Goal: Obtain resource: Obtain resource

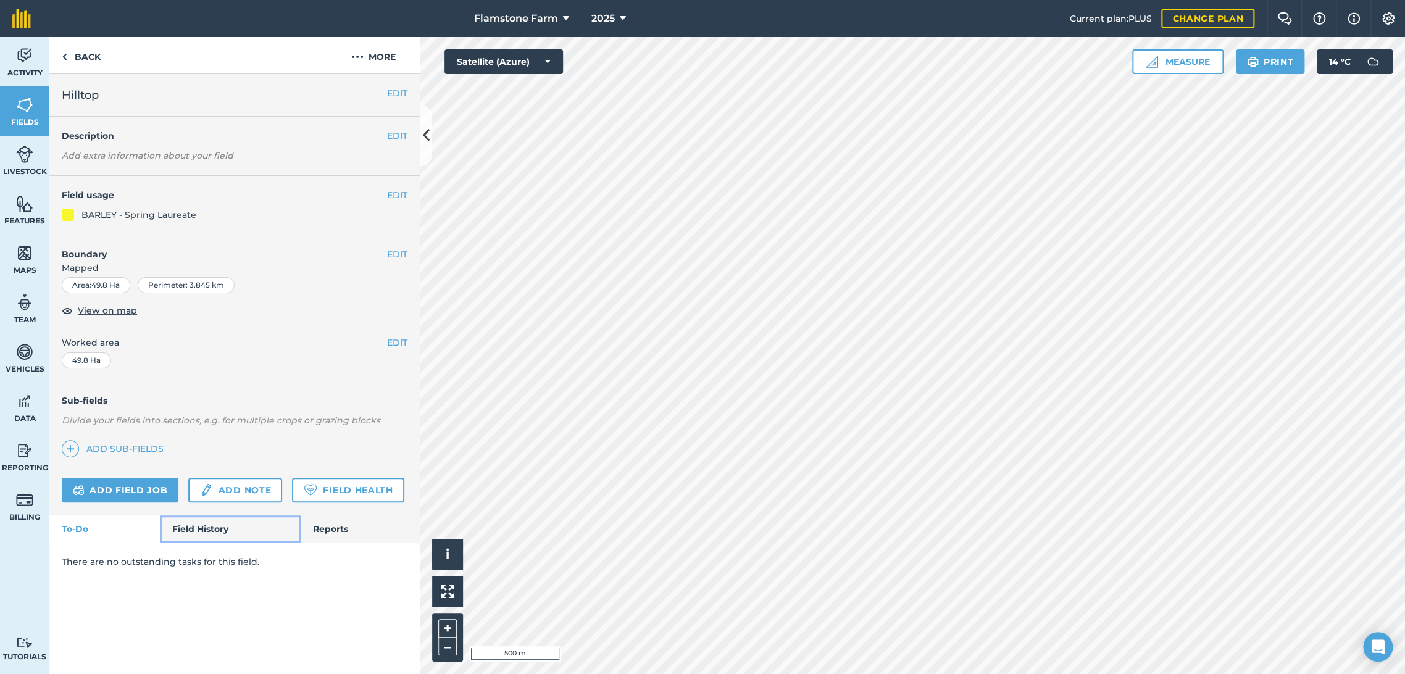
click at [216, 521] on link "Field History" at bounding box center [230, 528] width 140 height 27
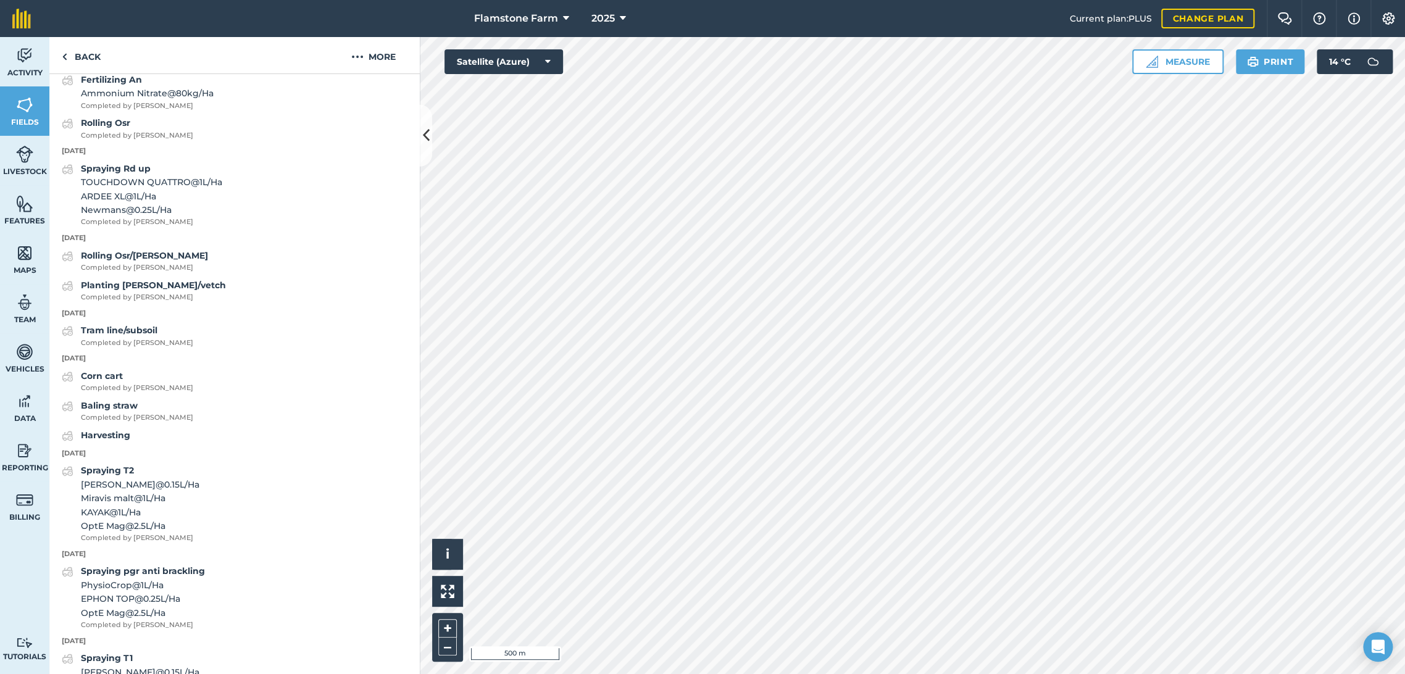
scroll to position [825, 0]
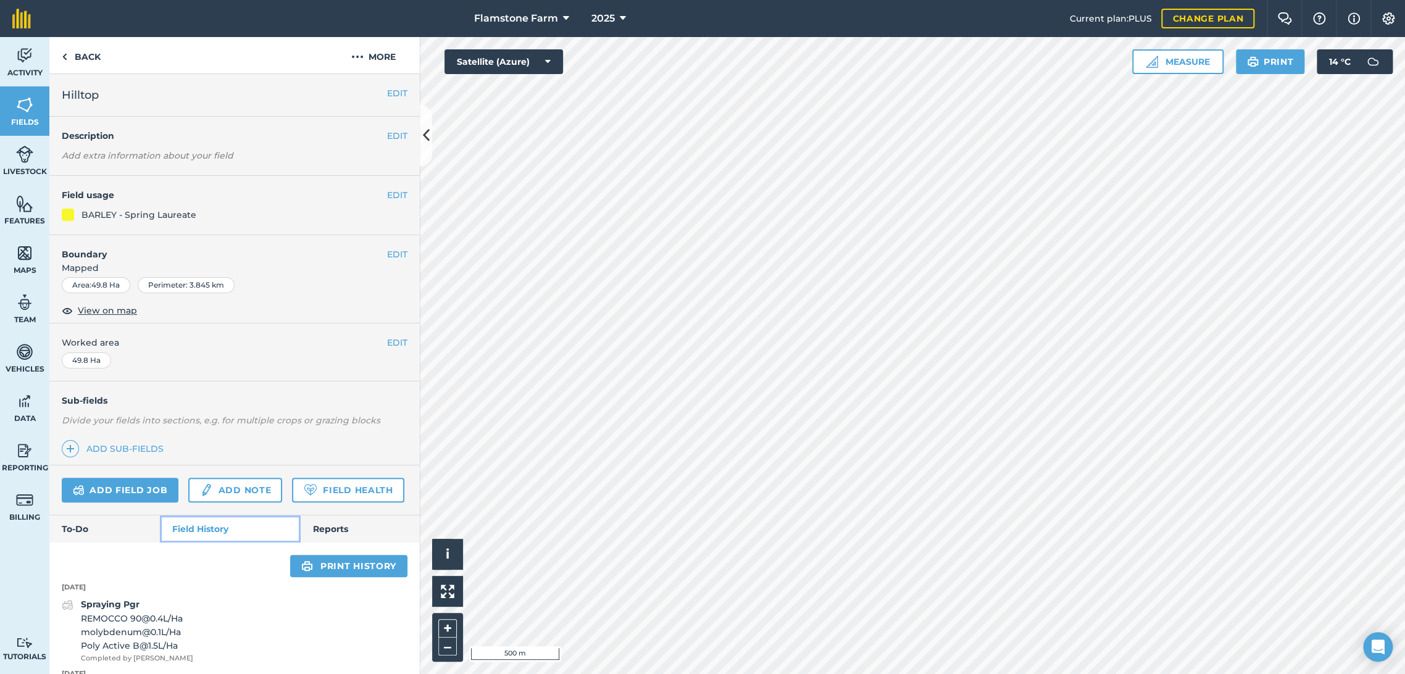
click at [193, 542] on link "Field History" at bounding box center [230, 528] width 140 height 27
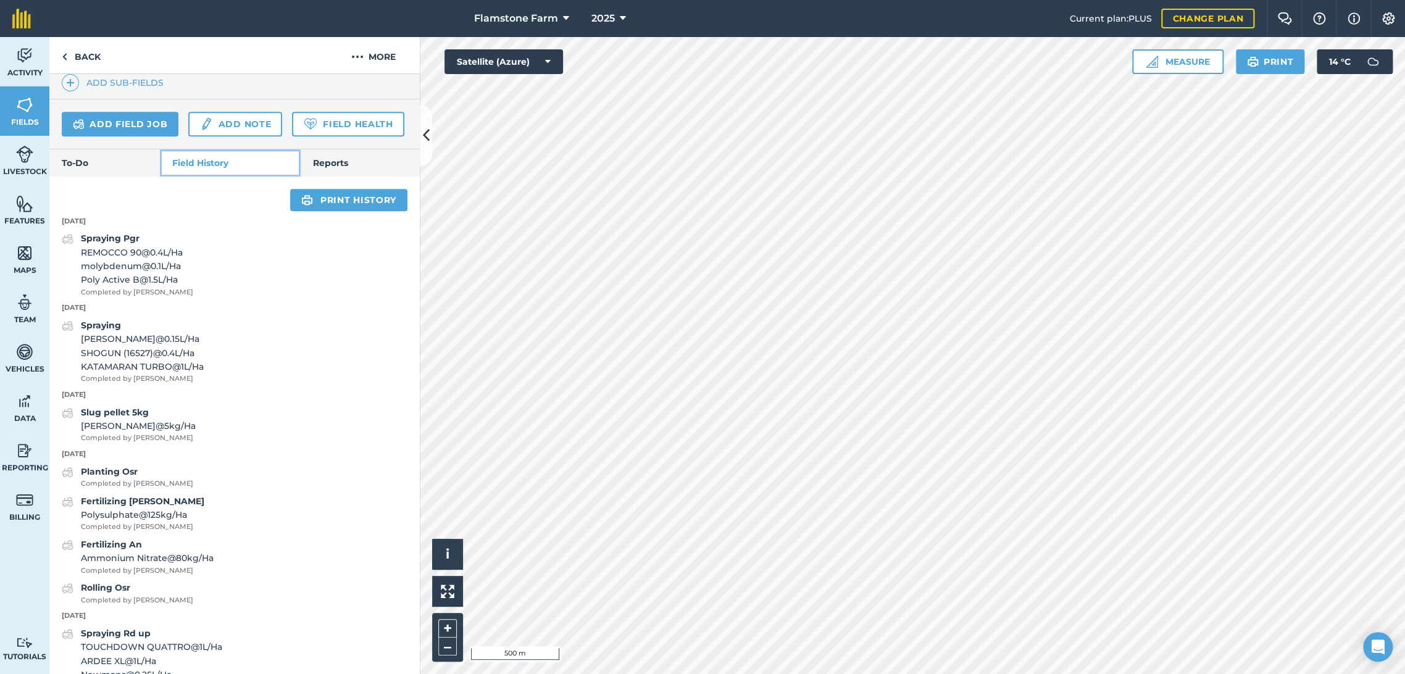
scroll to position [160, 0]
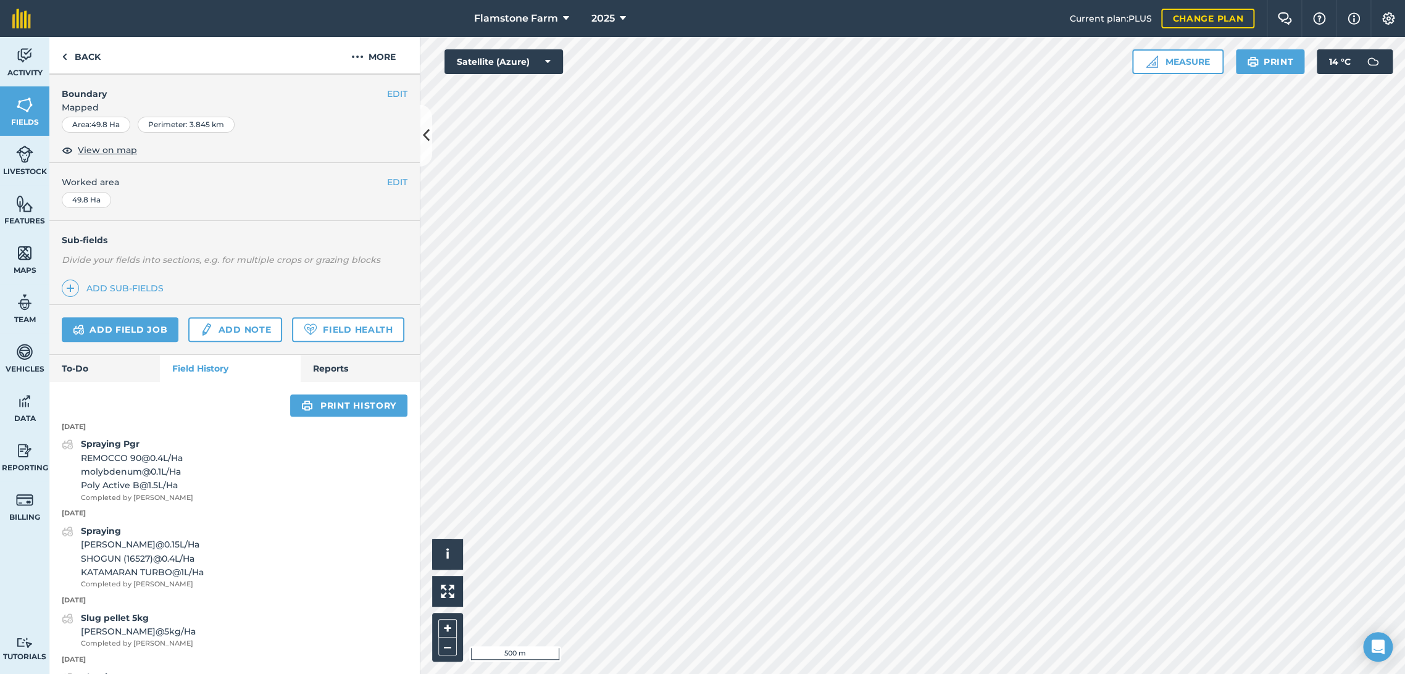
click at [207, 479] on div "Spraying Pgr REMOCCO 90 @ 0.4 L / Ha molybdenum @ 0.1 L / Ha Poly Active B @ 1.…" at bounding box center [234, 470] width 370 height 66
click at [322, 417] on link "Print history" at bounding box center [348, 405] width 117 height 22
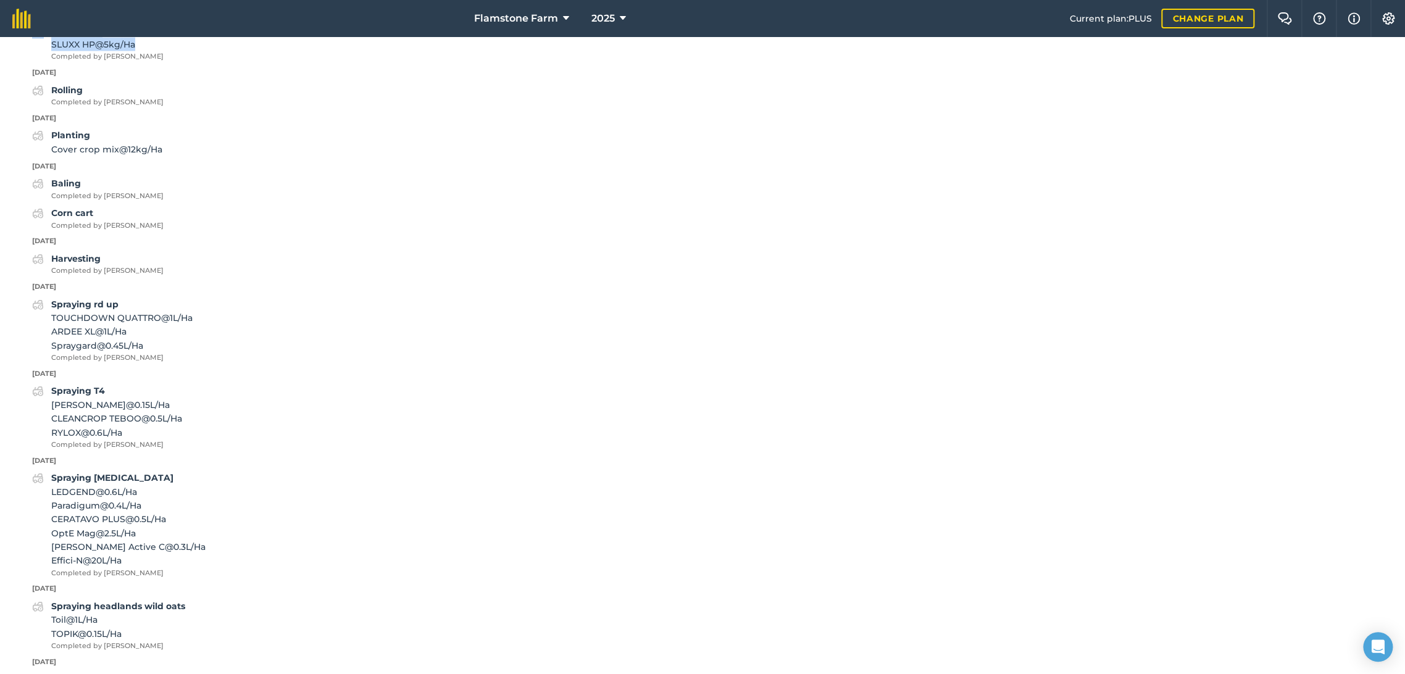
scroll to position [1886, 0]
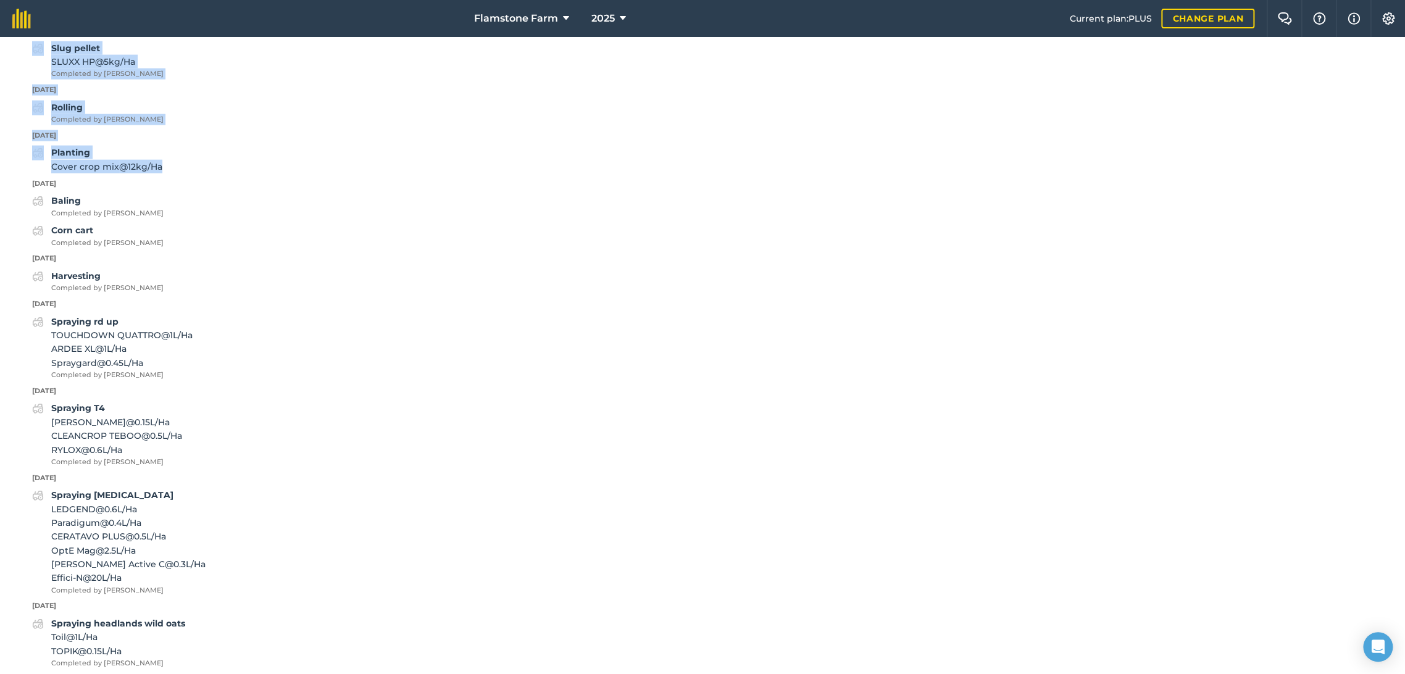
drag, startPoint x: 32, startPoint y: 227, endPoint x: 165, endPoint y: 153, distance: 152.0
click at [165, 157] on div "Back Print Hilltop Field usage BARLEY - Spring Laureate Area Area : 49.8 Ha His…" at bounding box center [702, 355] width 1405 height 637
click at [159, 163] on span "Cover crop mix @ 12 kg / Ha" at bounding box center [106, 167] width 111 height 14
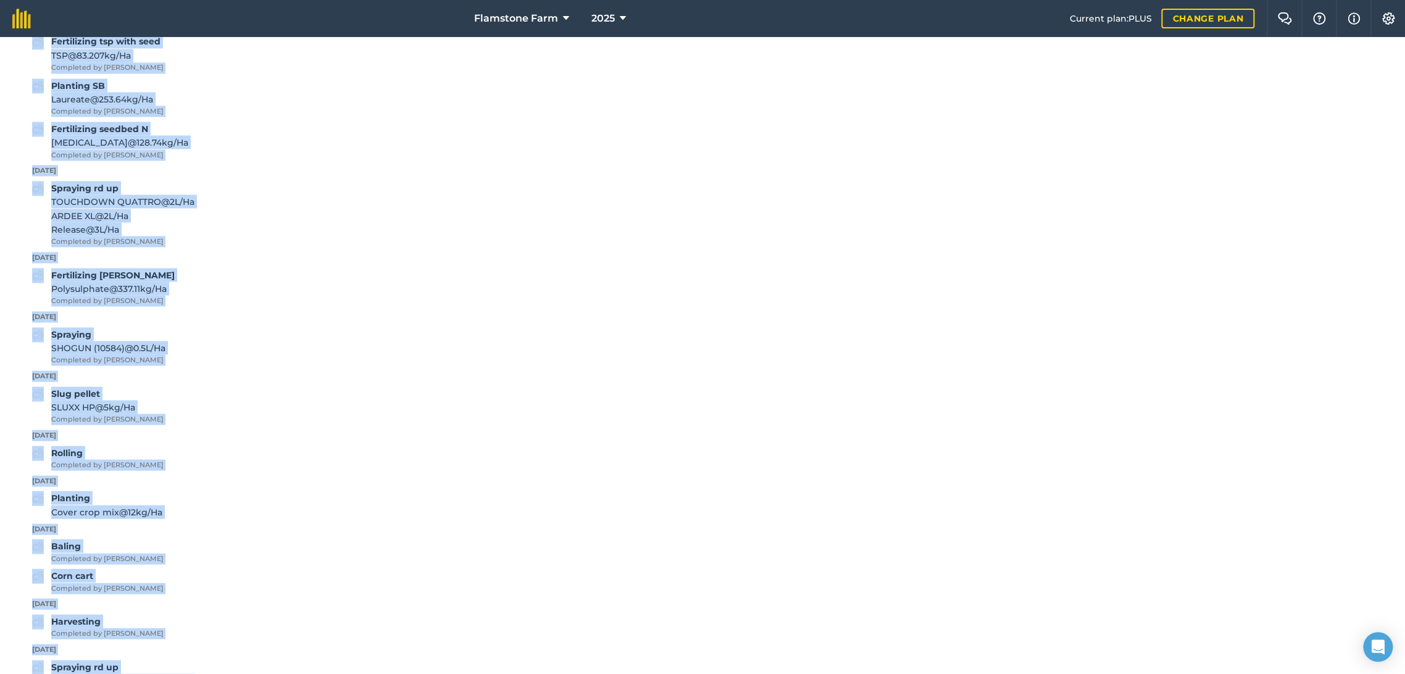
scroll to position [1605, 0]
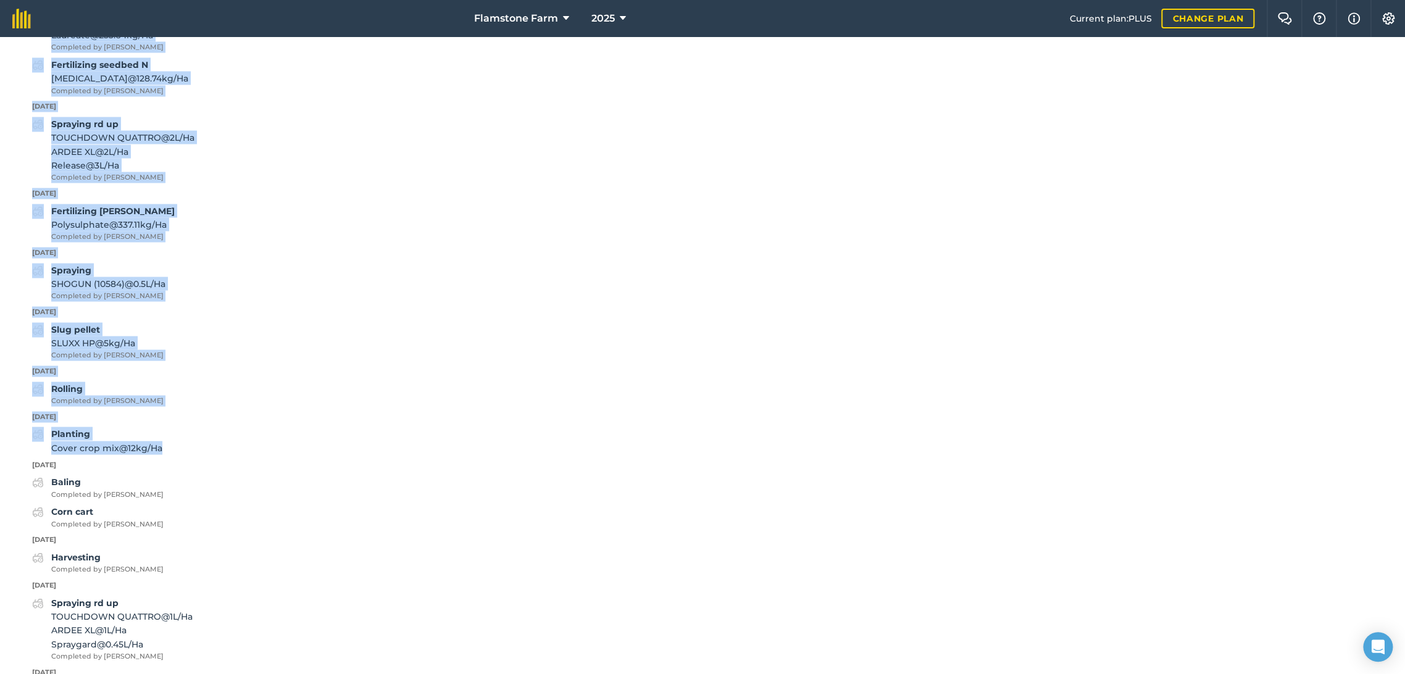
drag, startPoint x: 30, startPoint y: 238, endPoint x: 175, endPoint y: 444, distance: 252.4
click at [175, 444] on div "Back Print Hilltop Field usage BARLEY - Spring Laureate Area Area : 49.8 Ha His…" at bounding box center [702, 355] width 1405 height 637
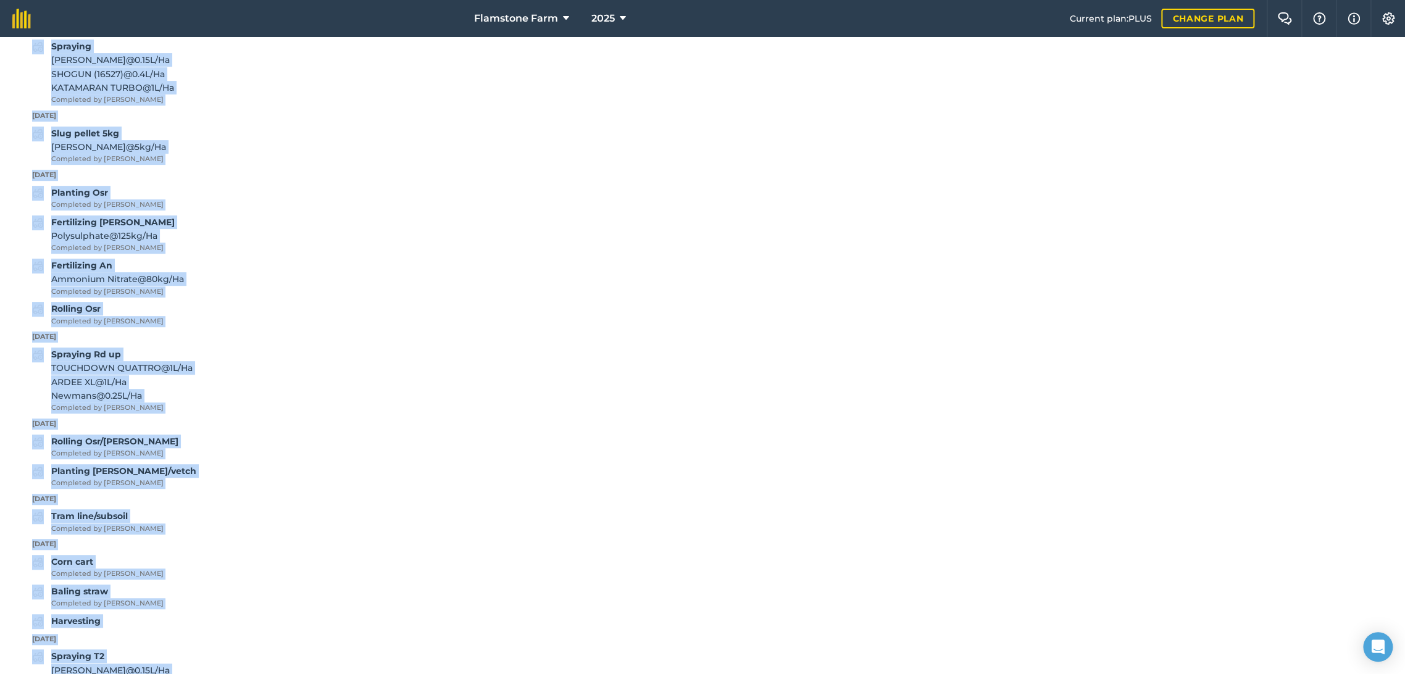
scroll to position [371, 0]
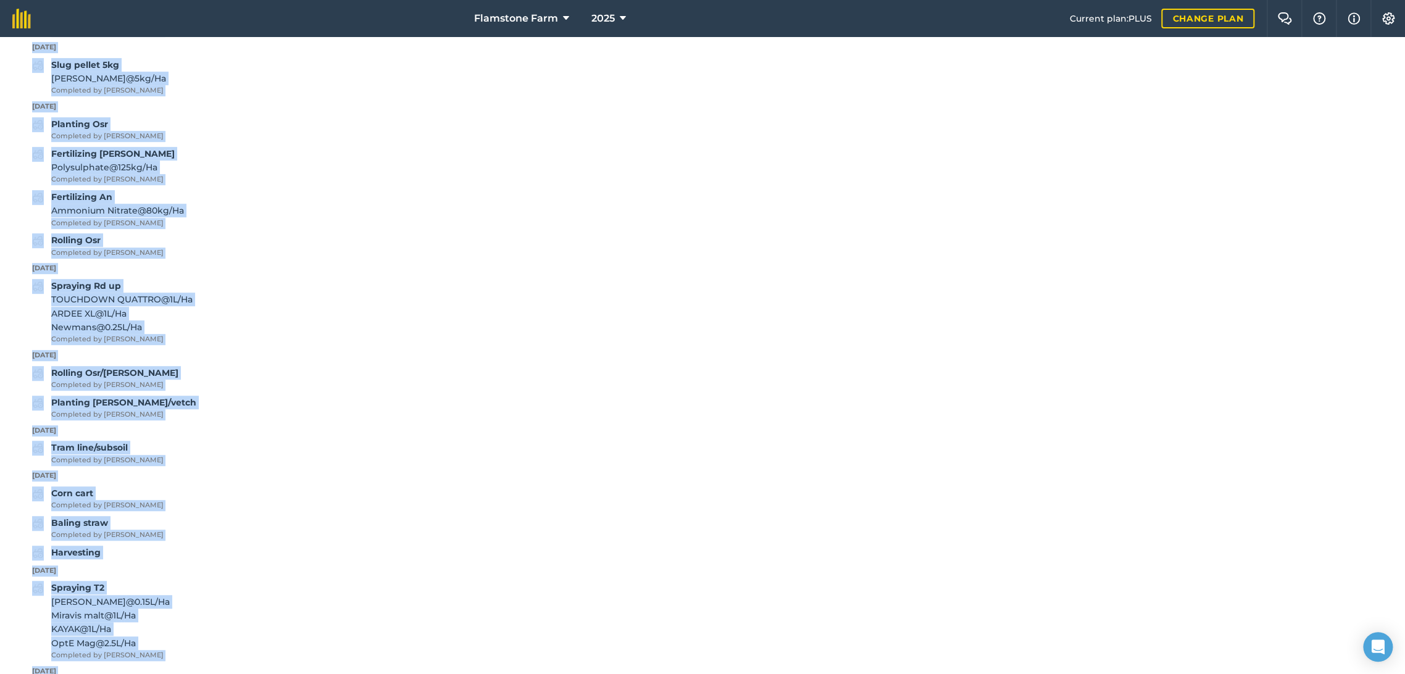
click at [334, 346] on div "Back Print Hilltop Field usage BARLEY - Spring Laureate Area Area : 49.8 Ha His…" at bounding box center [702, 355] width 1405 height 637
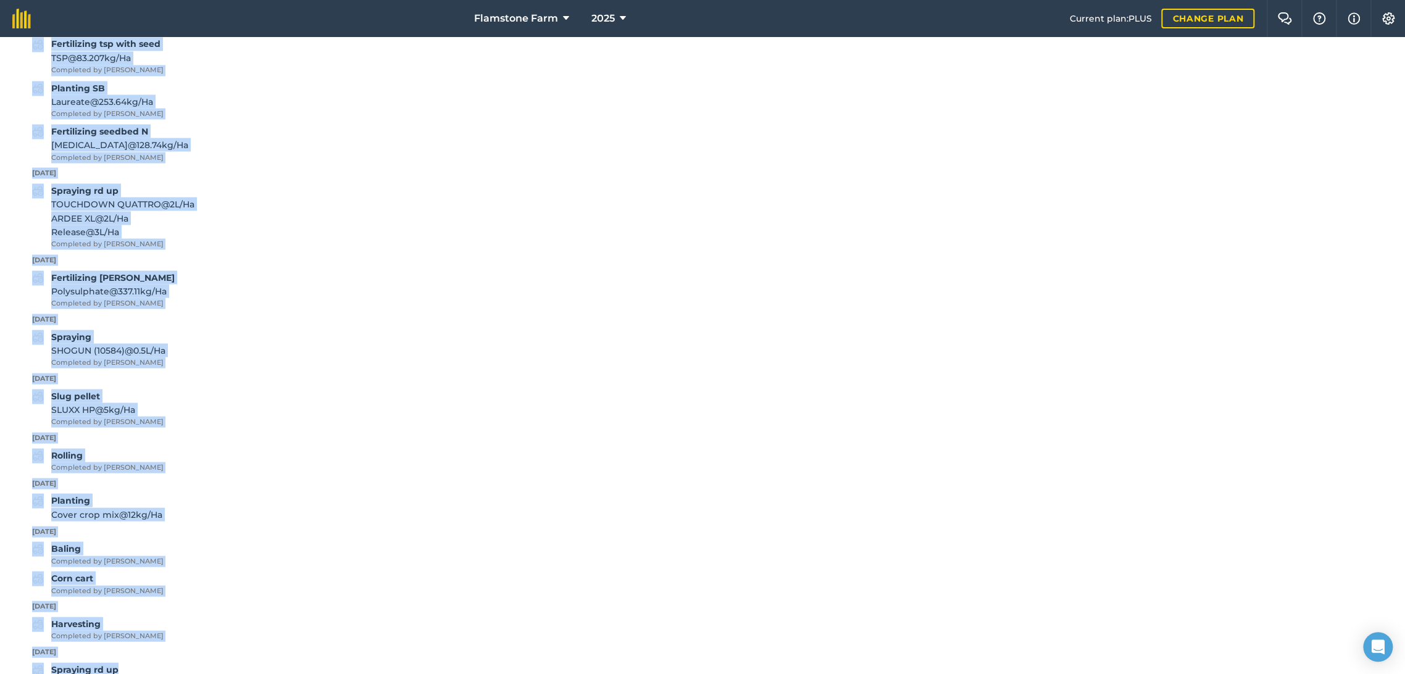
scroll to position [1586, 0]
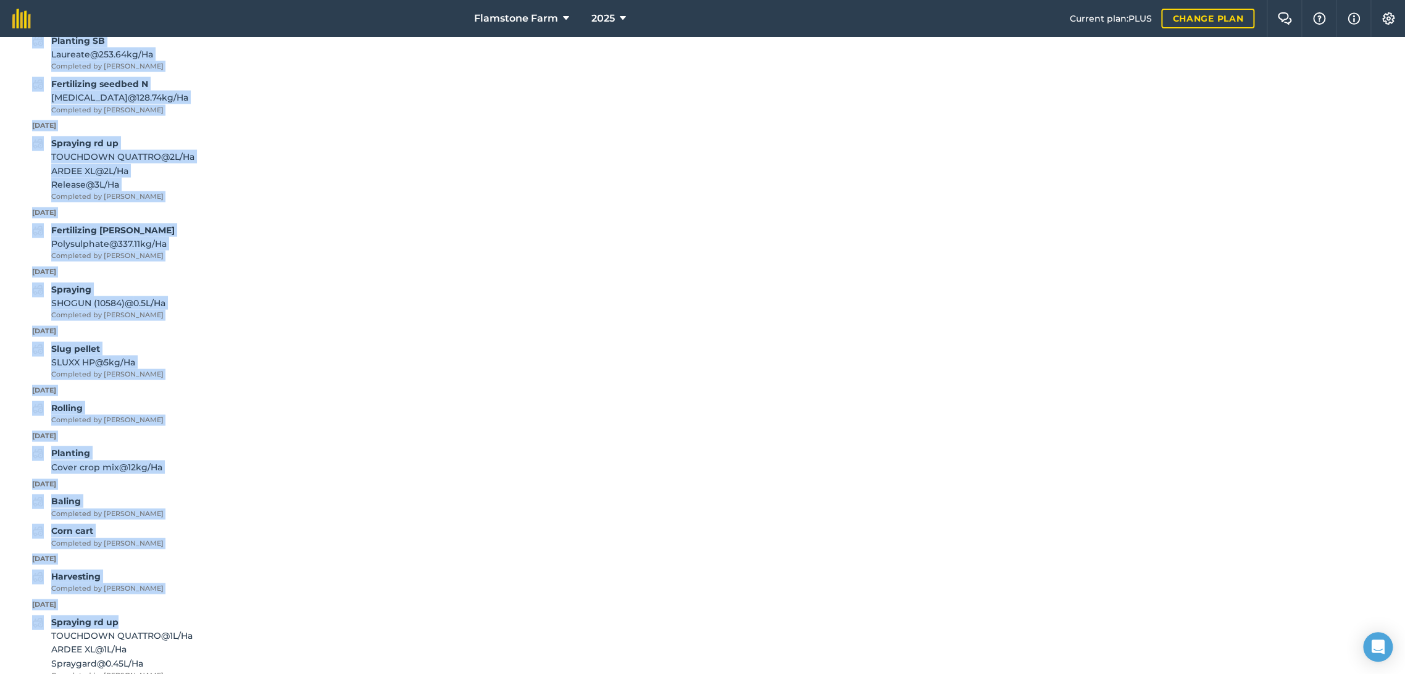
drag, startPoint x: 32, startPoint y: 266, endPoint x: 167, endPoint y: 481, distance: 253.8
click at [167, 481] on div "Back Print Hilltop Field usage BARLEY - Spring Laureate Area Area : 49.8 Ha His…" at bounding box center [702, 355] width 1405 height 637
copy div "[DATE] Corn cart Completed by [PERSON_NAME] straw Completed by [PERSON_NAME] Ha…"
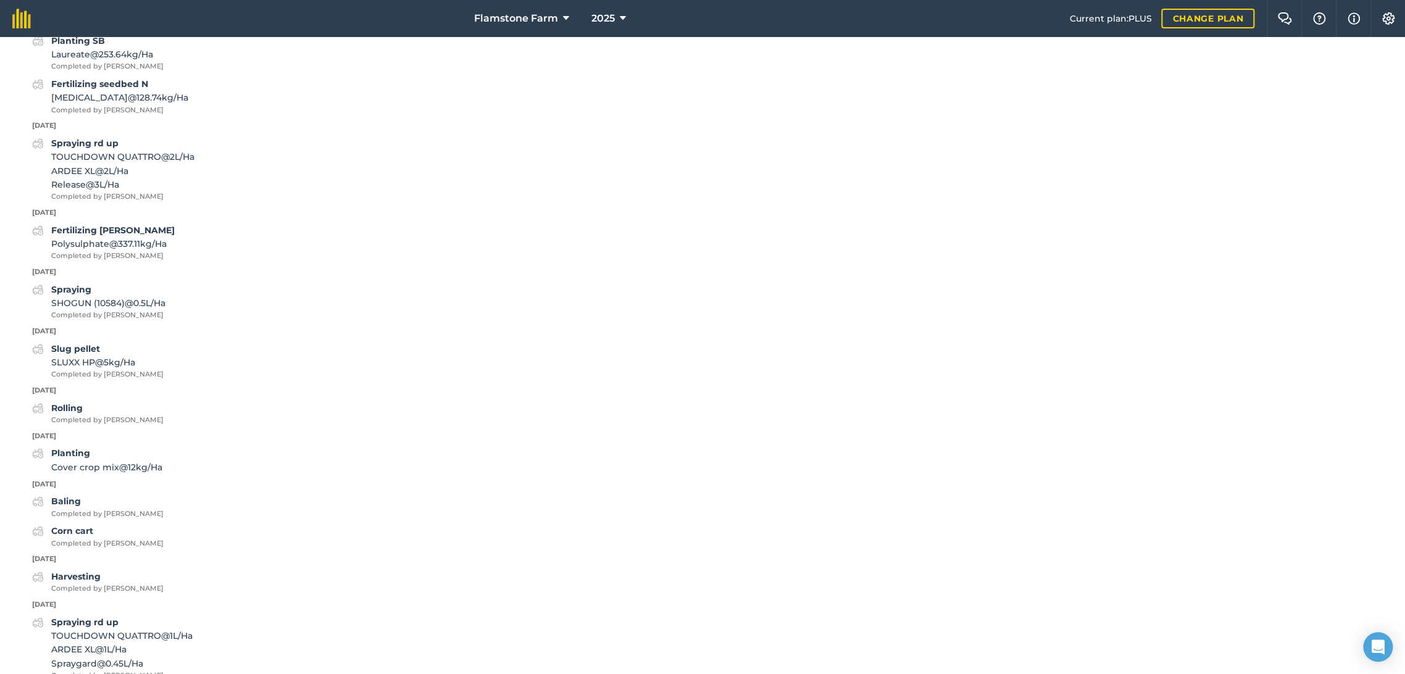
click at [527, 573] on div "Harvesting Completed by [PERSON_NAME]" at bounding box center [702, 581] width 1365 height 25
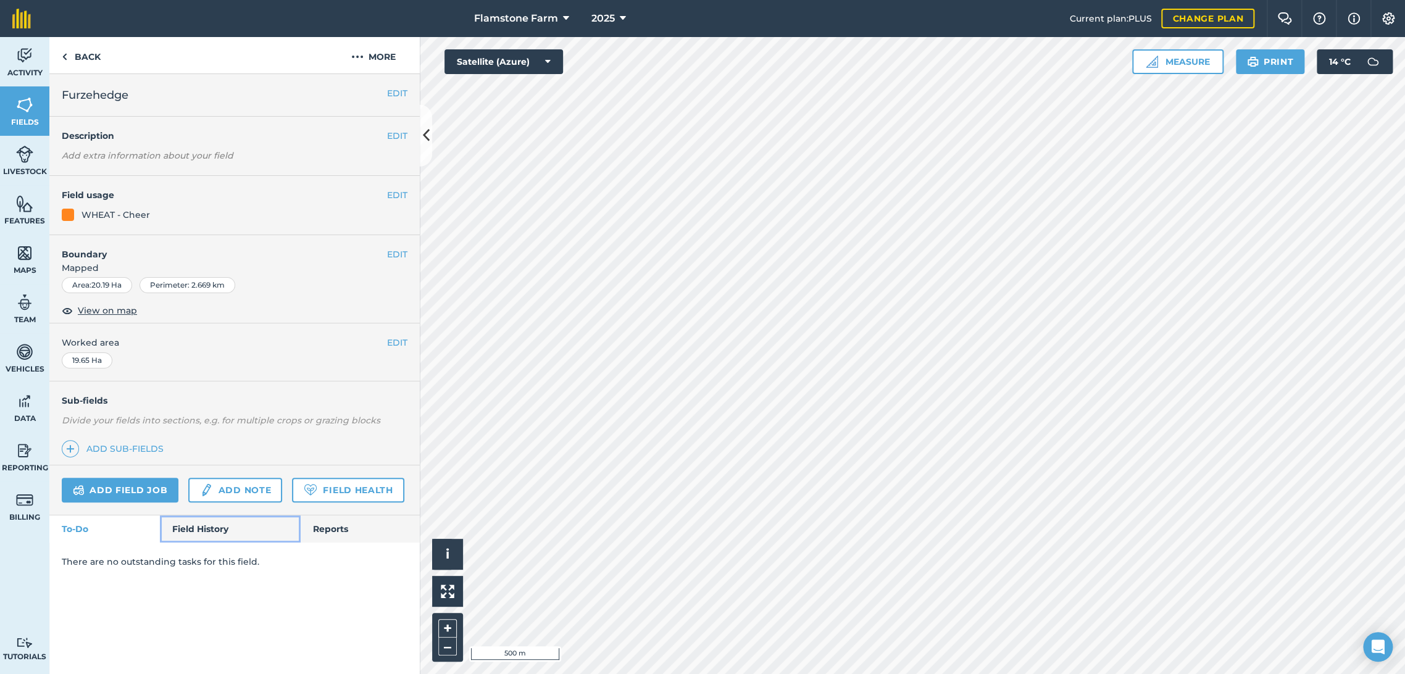
click at [206, 532] on link "Field History" at bounding box center [230, 528] width 140 height 27
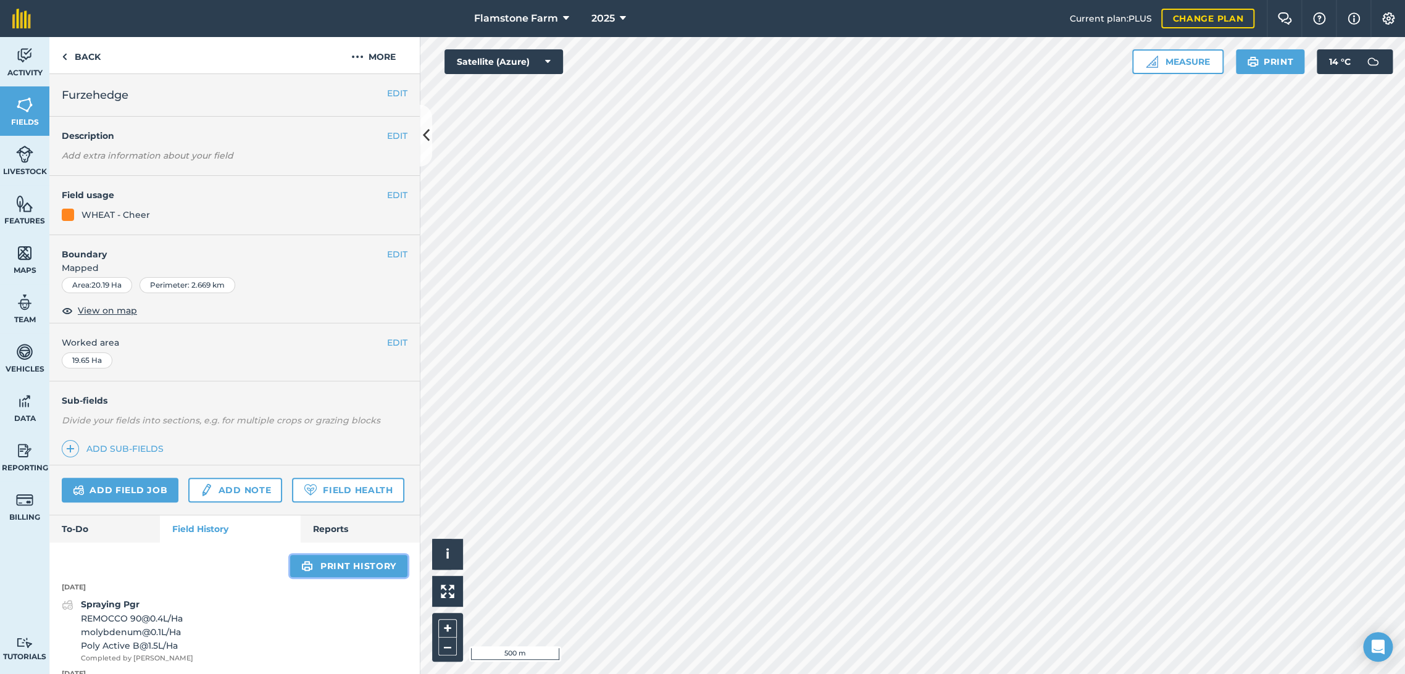
click at [328, 577] on link "Print history" at bounding box center [348, 566] width 117 height 22
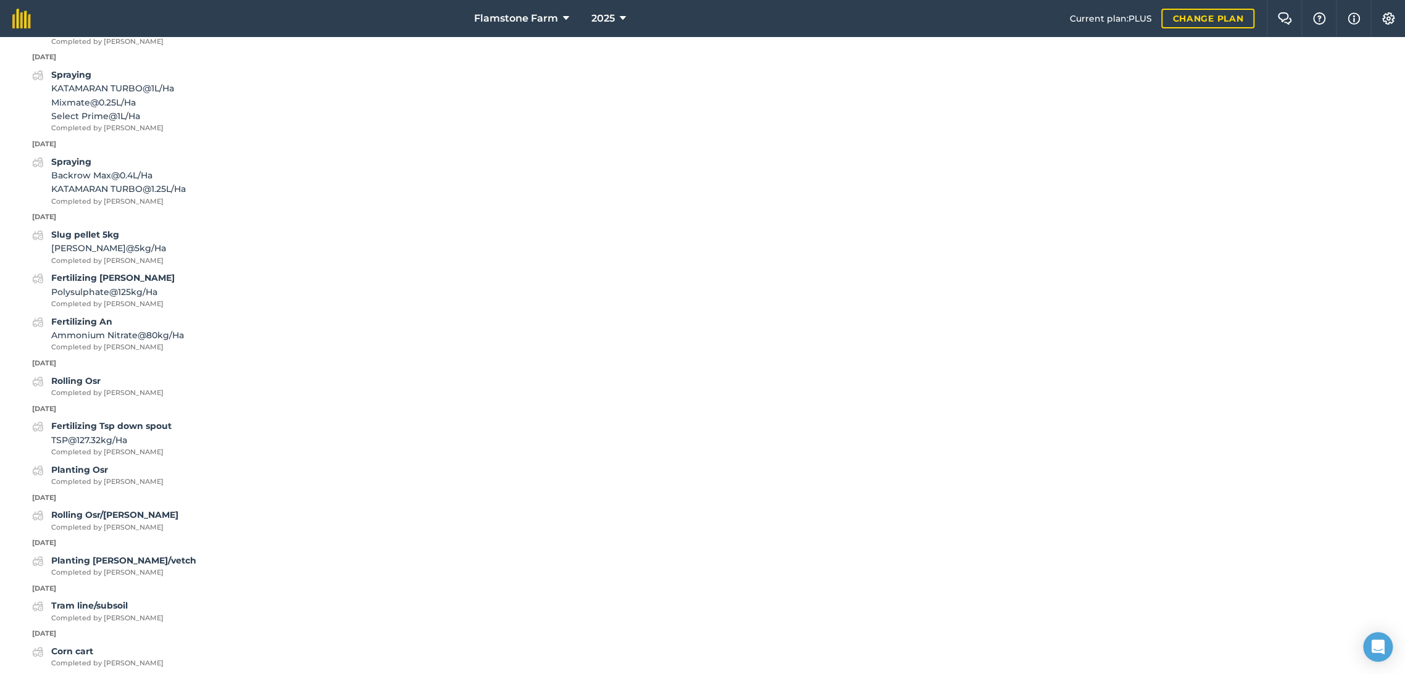
scroll to position [137, 0]
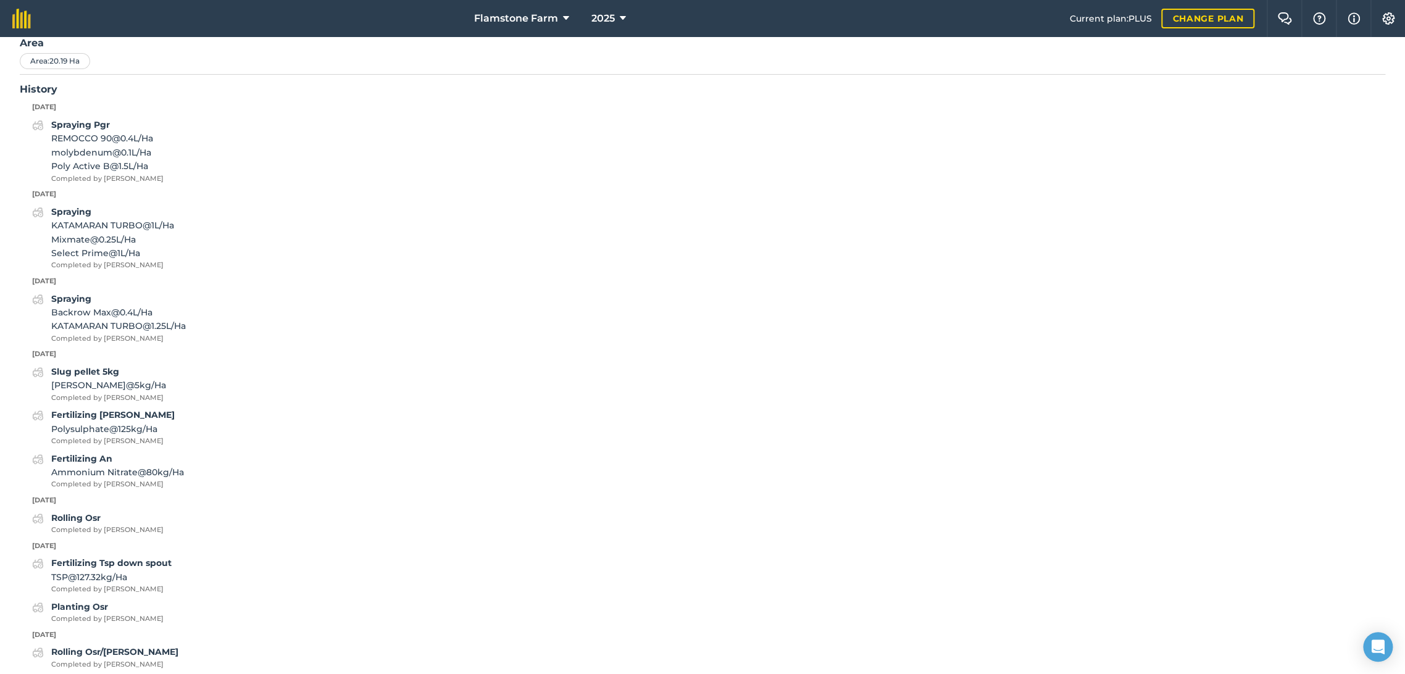
click at [227, 166] on div "Spraying Pgr REMOCCO 90 @ 0.4 L / Ha molybdenum @ 0.1 L / Ha Poly Active B @ 1.…" at bounding box center [702, 151] width 1365 height 66
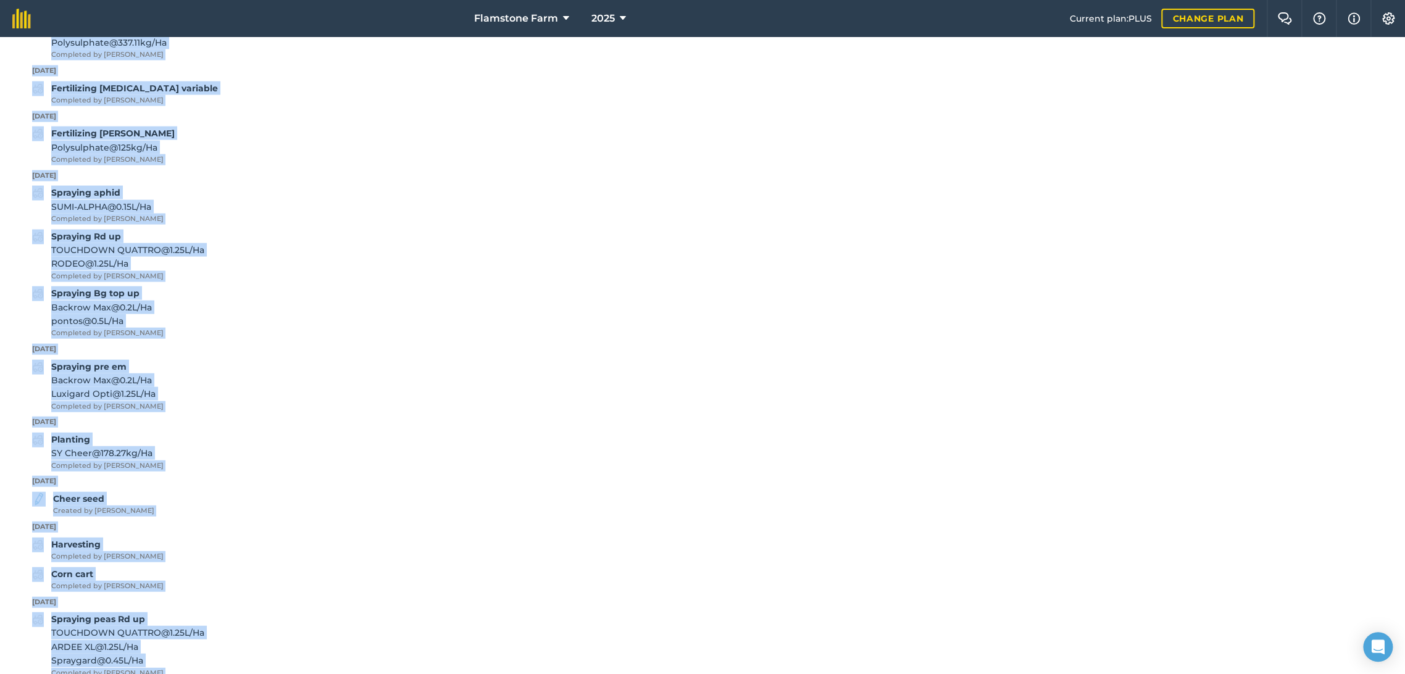
scroll to position [1842, 0]
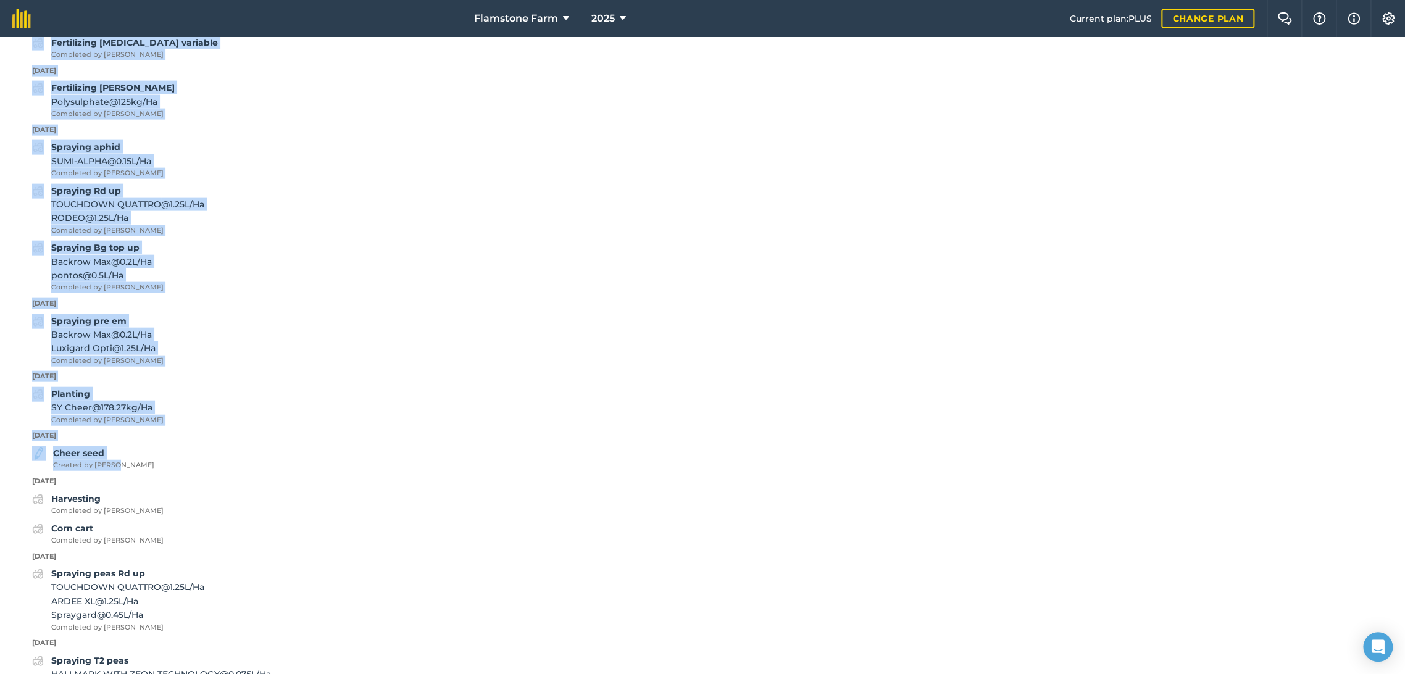
drag, startPoint x: 31, startPoint y: 103, endPoint x: 173, endPoint y: 466, distance: 389.9
click at [173, 466] on div "Back Print Furzehedge Field usage WHEAT - Cheer Area Area : 20.19 Ha History [D…" at bounding box center [702, 355] width 1405 height 637
copy div "[DATE] Spraying Pgr REMOCCO 90 @ 0.4 L / Ha molybdenum @ 0.1 L / Ha Poly Active…"
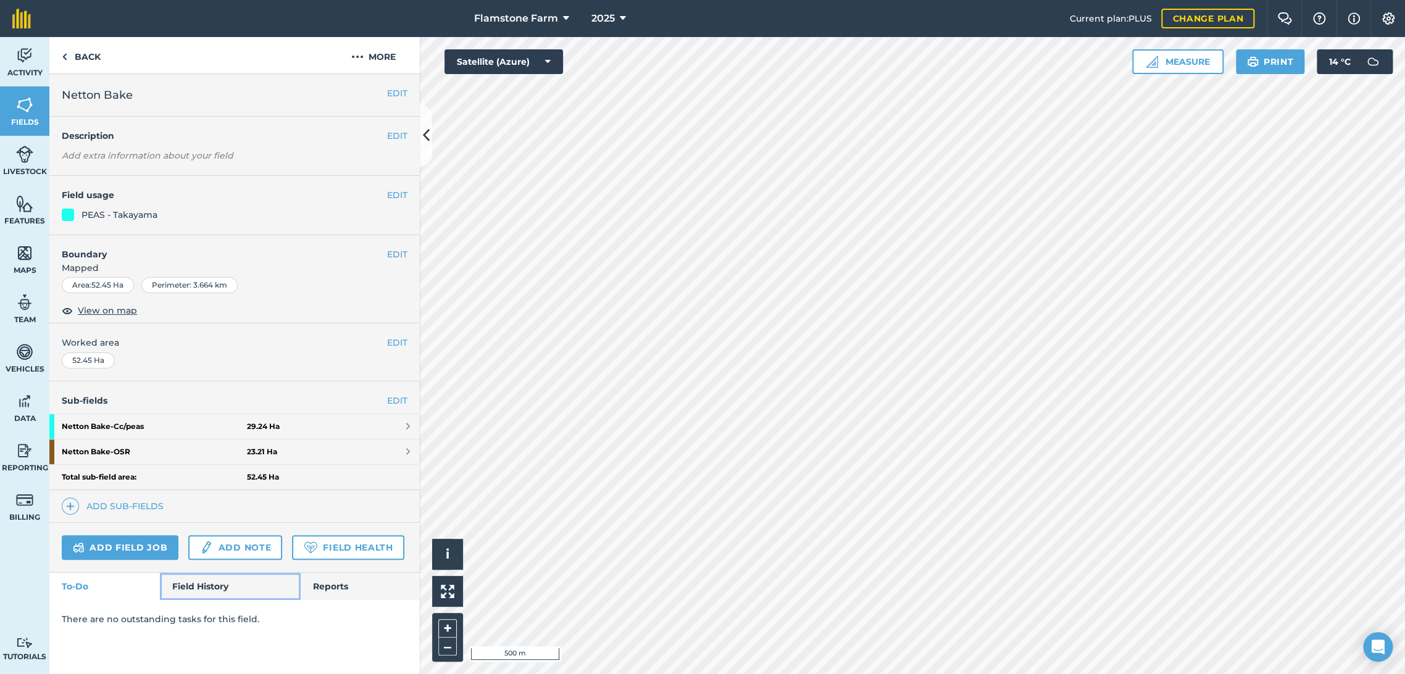
click at [207, 582] on link "Field History" at bounding box center [230, 586] width 140 height 27
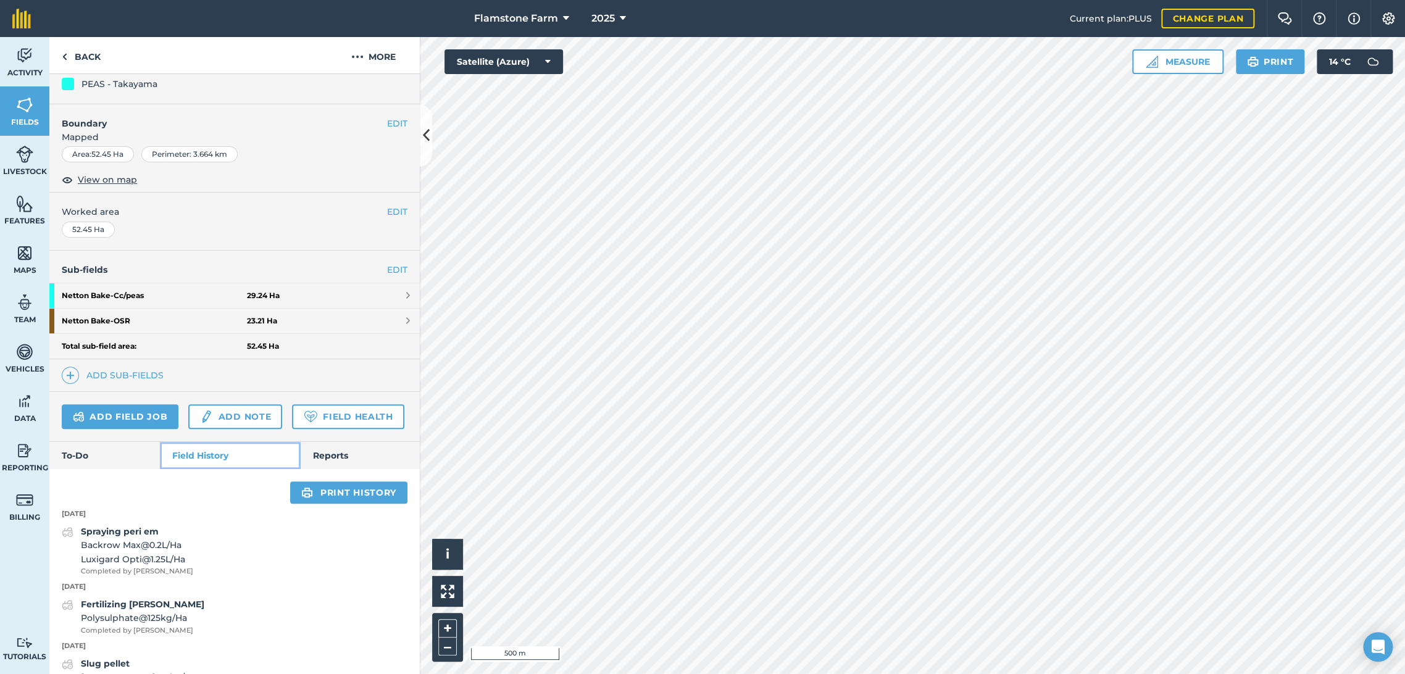
scroll to position [302, 0]
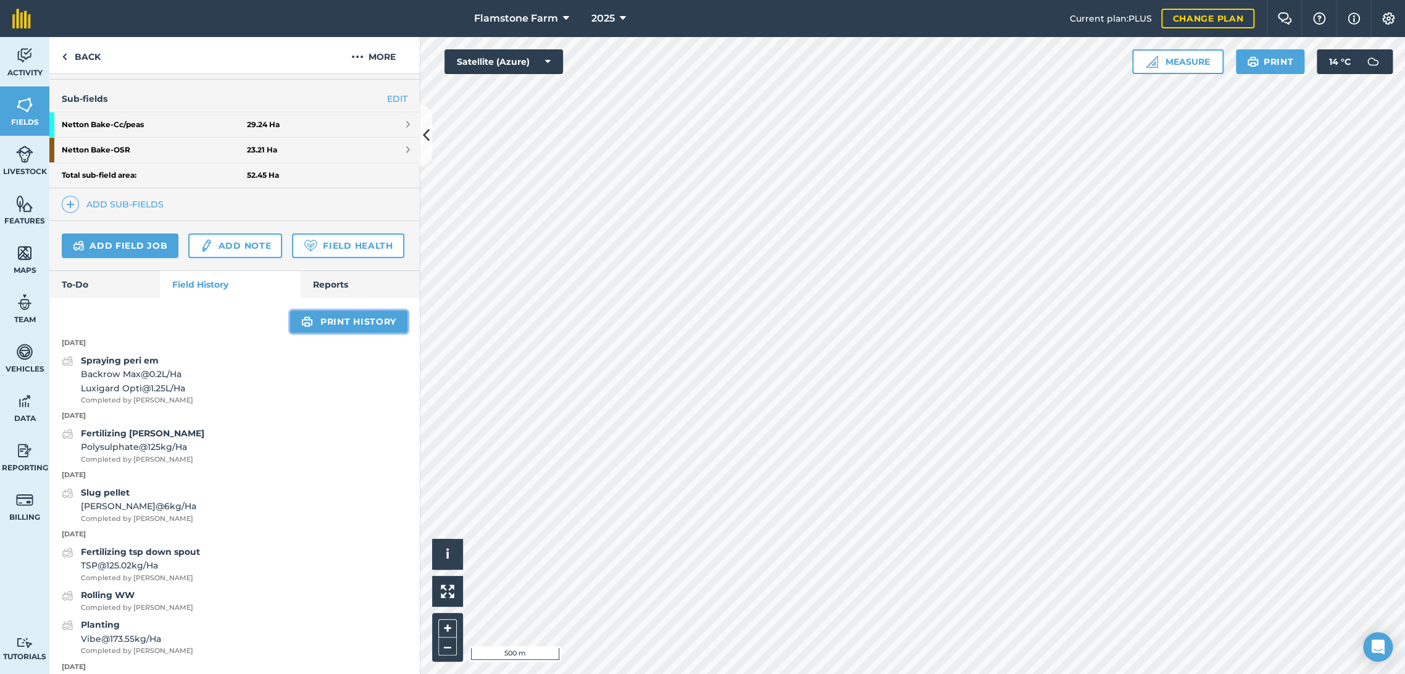
click at [344, 333] on link "Print history" at bounding box center [348, 321] width 117 height 22
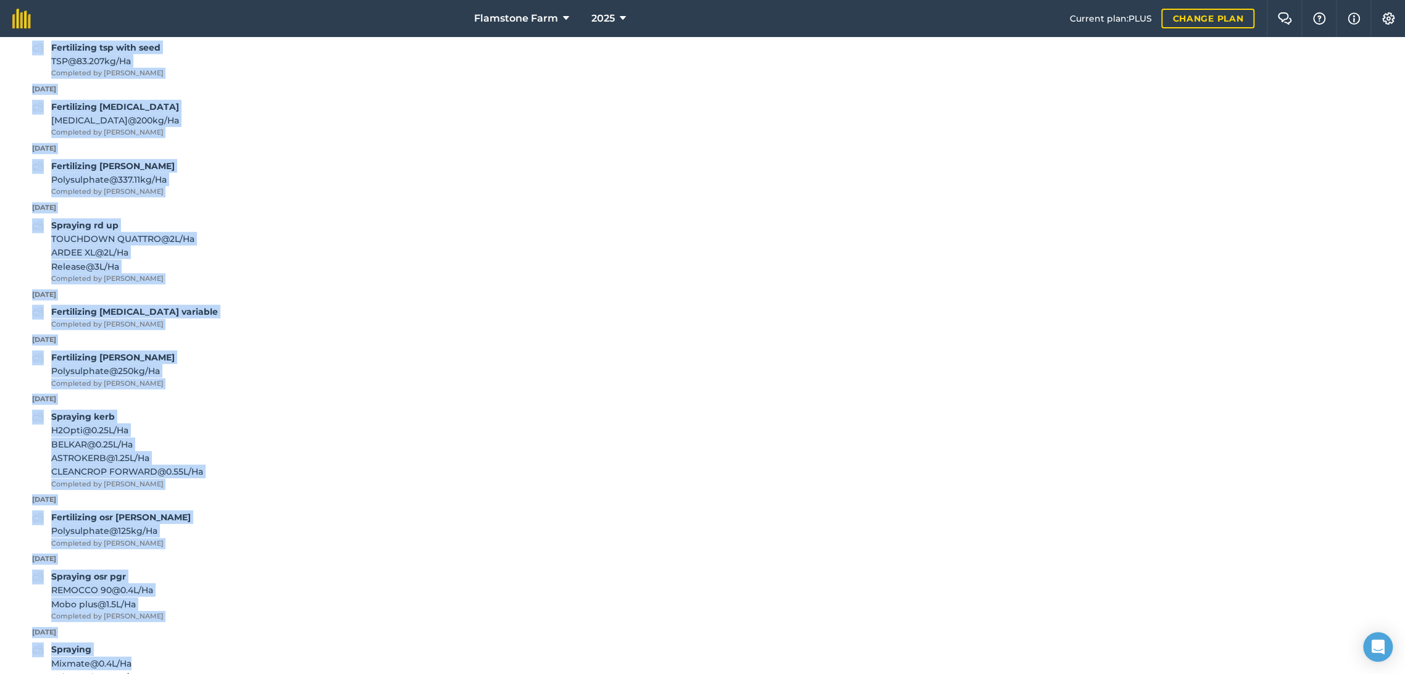
scroll to position [2138, 0]
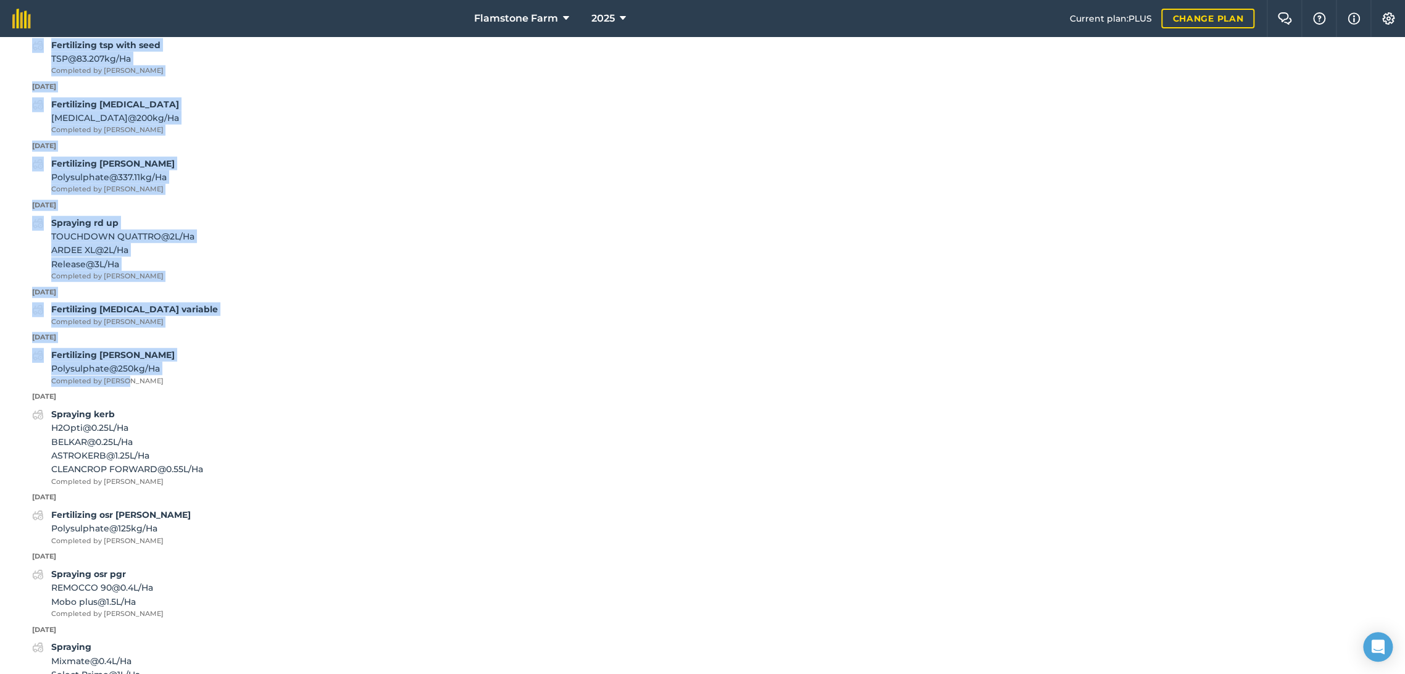
drag, startPoint x: 27, startPoint y: 316, endPoint x: 190, endPoint y: 384, distance: 176.7
click at [190, 384] on div "Back Print Netton Bake Field usage PEAS - [GEOGRAPHIC_DATA] Area Area : 52.45 H…" at bounding box center [702, 355] width 1405 height 637
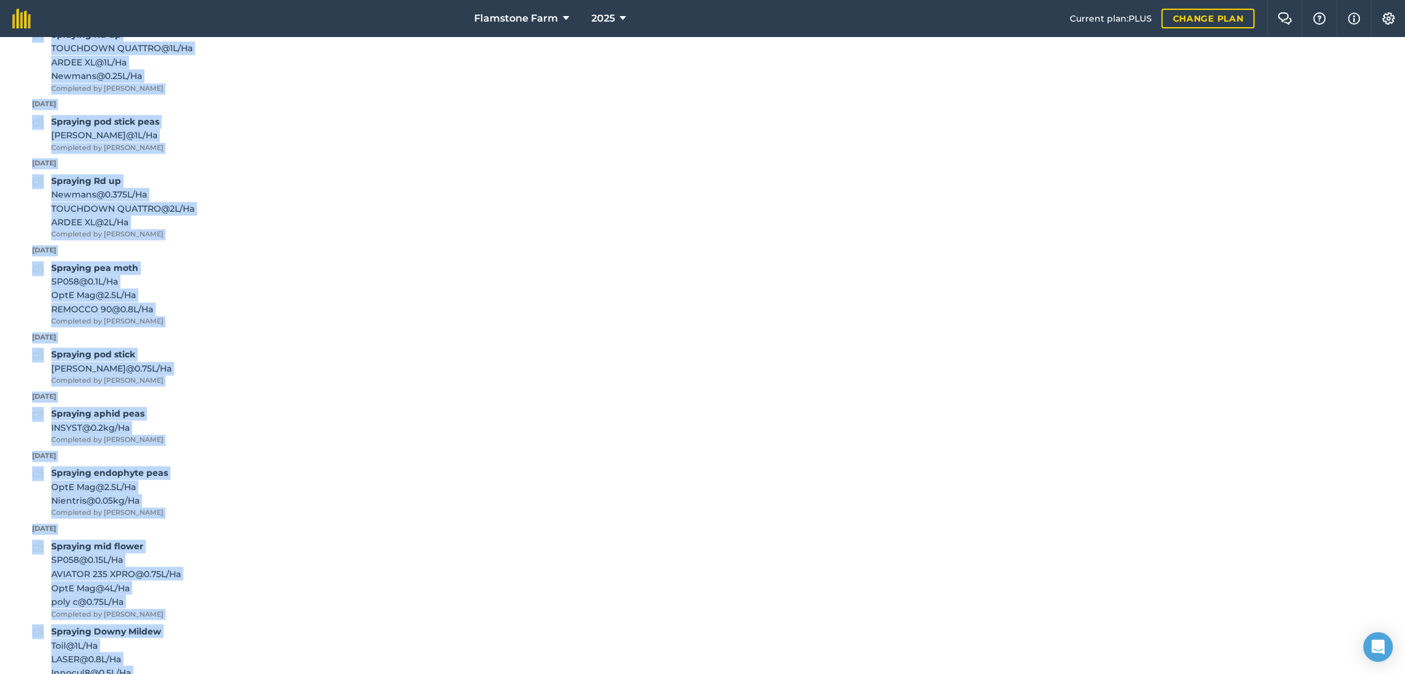
scroll to position [766, 0]
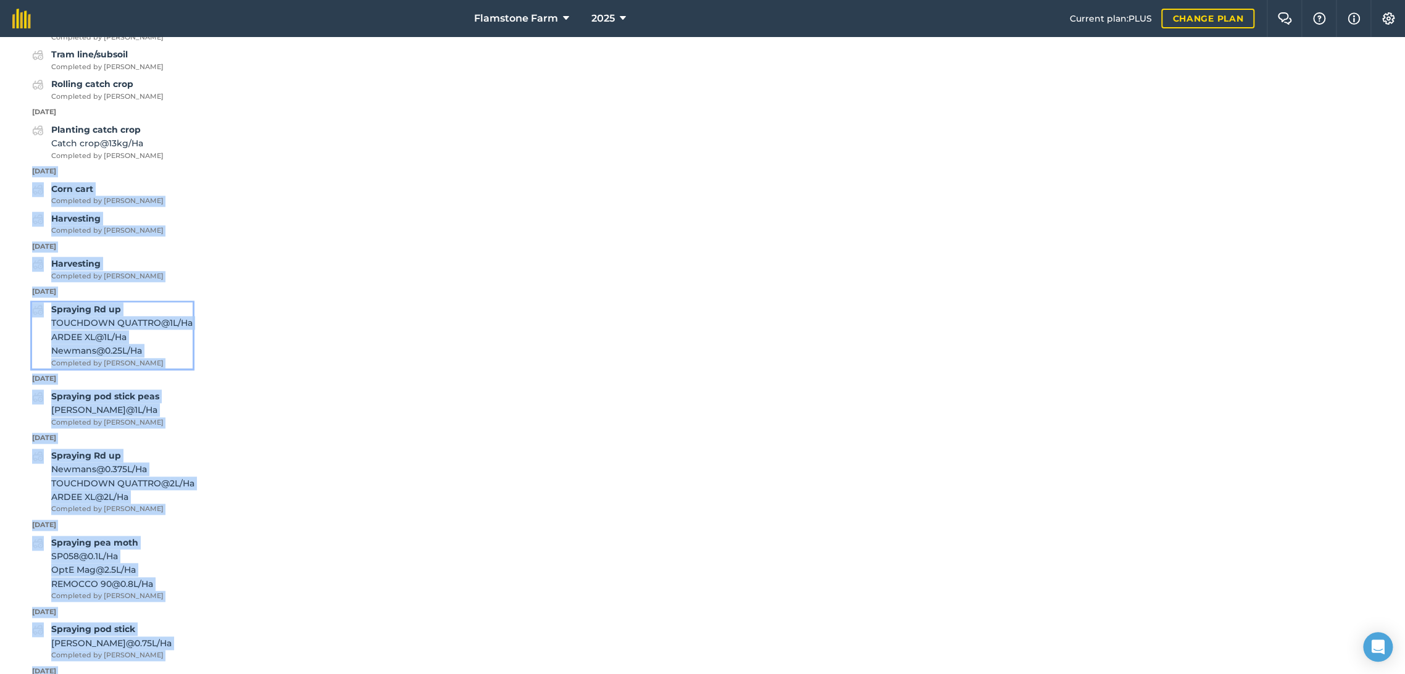
copy div "[DATE] Corn cart Completed by [PERSON_NAME] Harvesting Completed by [PERSON_NAM…"
